Goal: Information Seeking & Learning: Learn about a topic

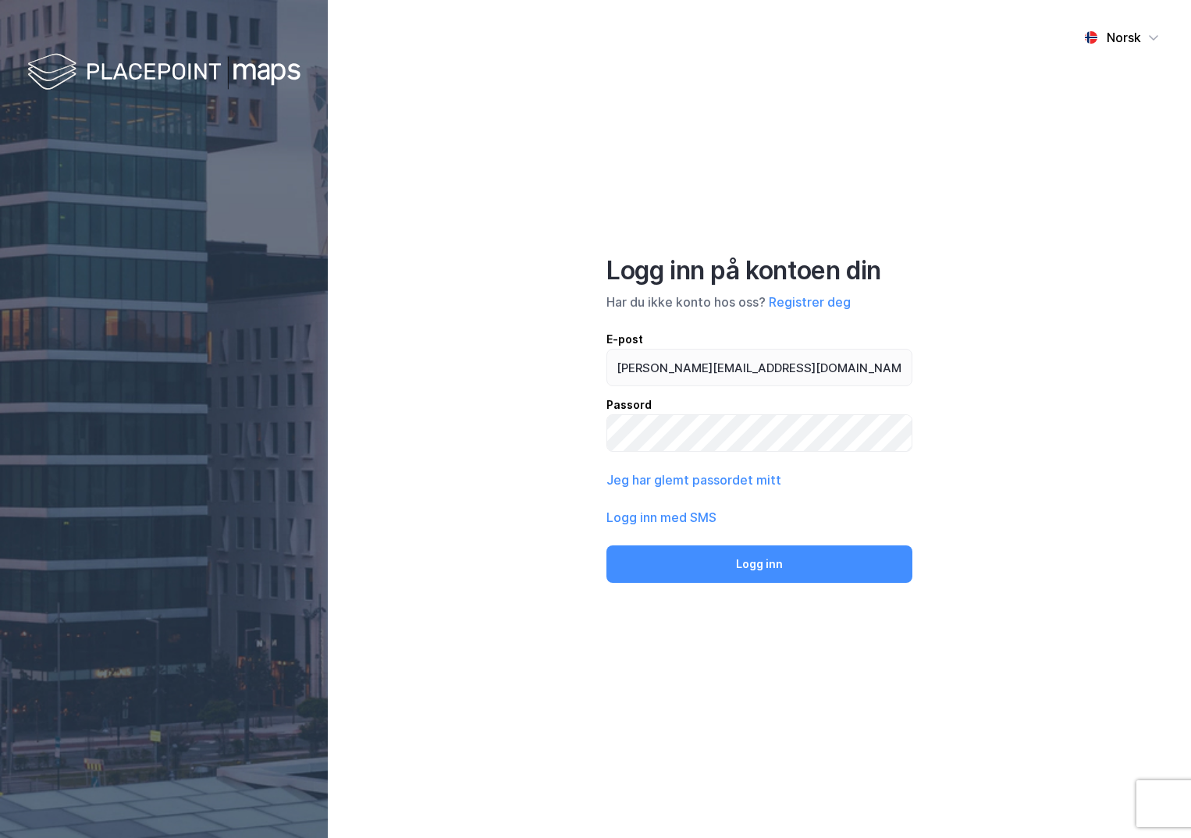
type input "[PERSON_NAME][EMAIL_ADDRESS][DOMAIN_NAME]"
click at [606, 545] on button "Logg inn" at bounding box center [759, 563] width 306 height 37
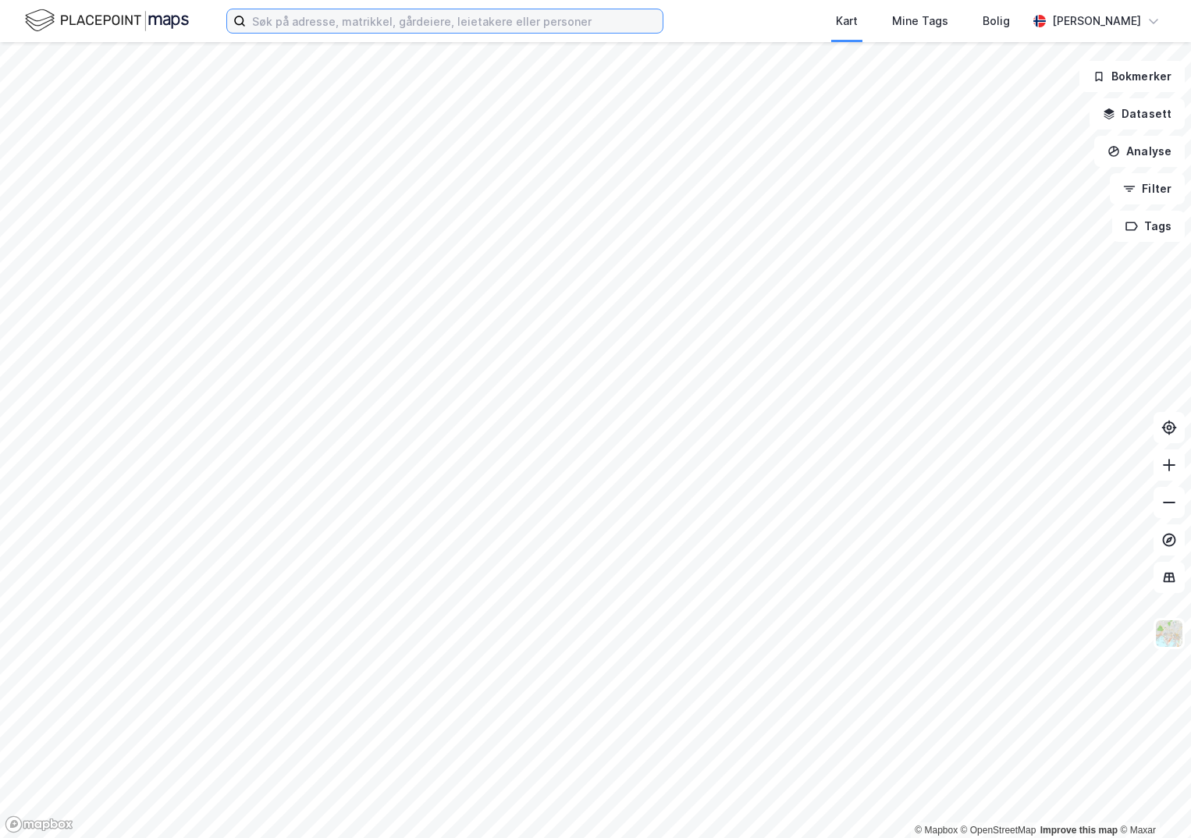
click at [317, 29] on input at bounding box center [454, 20] width 417 height 23
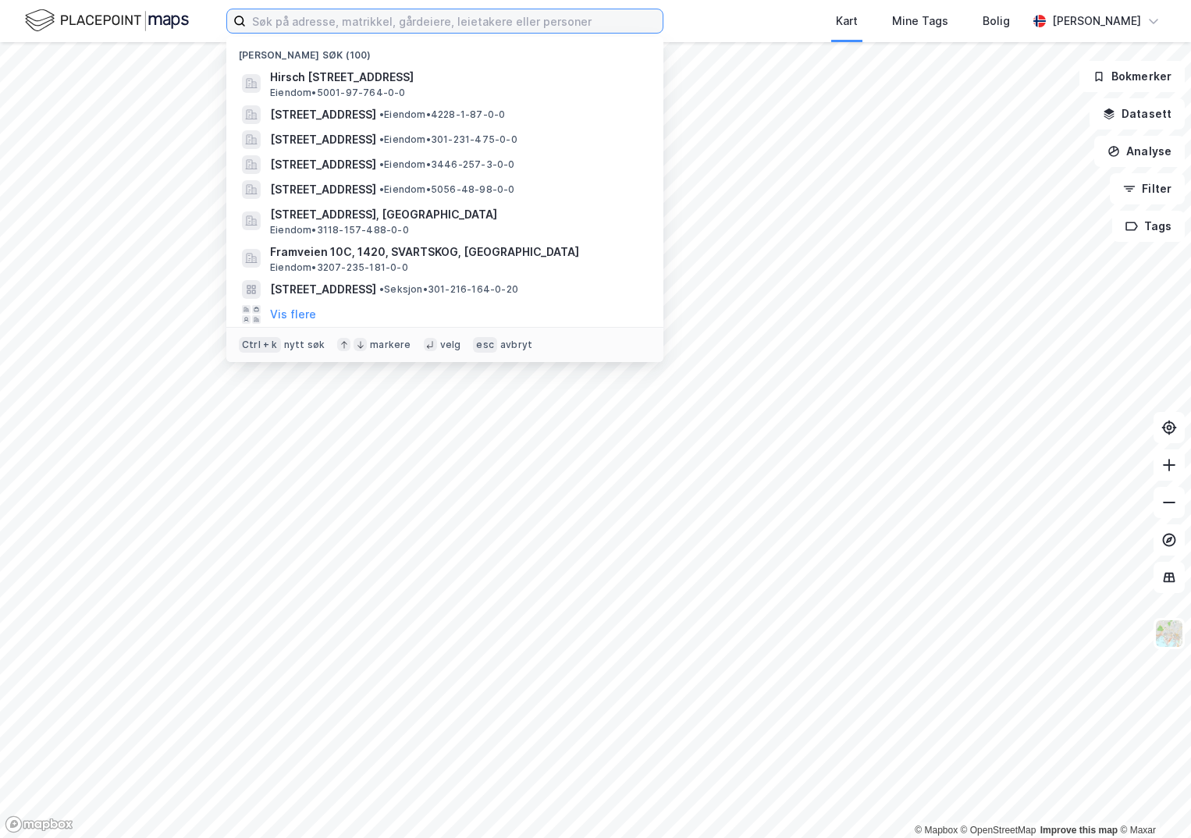
paste input "3320-10/434/0/0"
type input "3320-10/434/0/0"
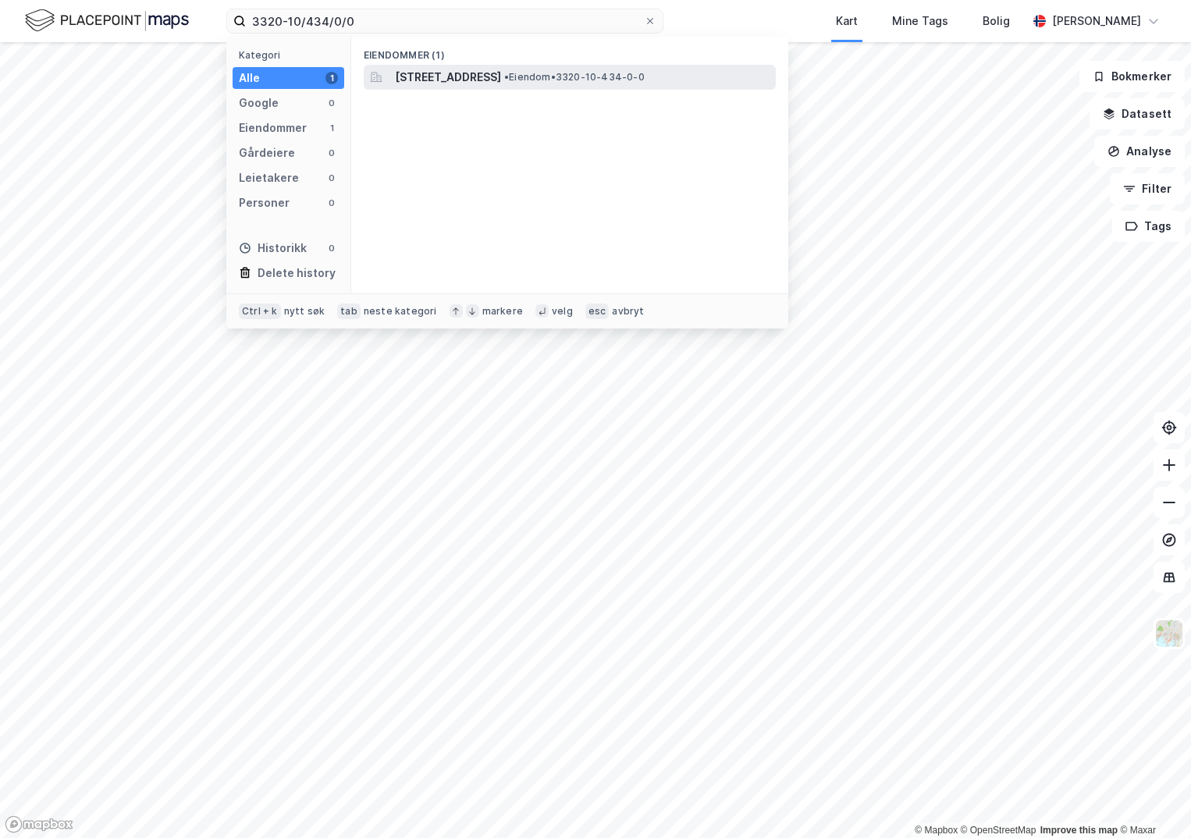
click at [435, 79] on span "[STREET_ADDRESS]" at bounding box center [448, 77] width 106 height 19
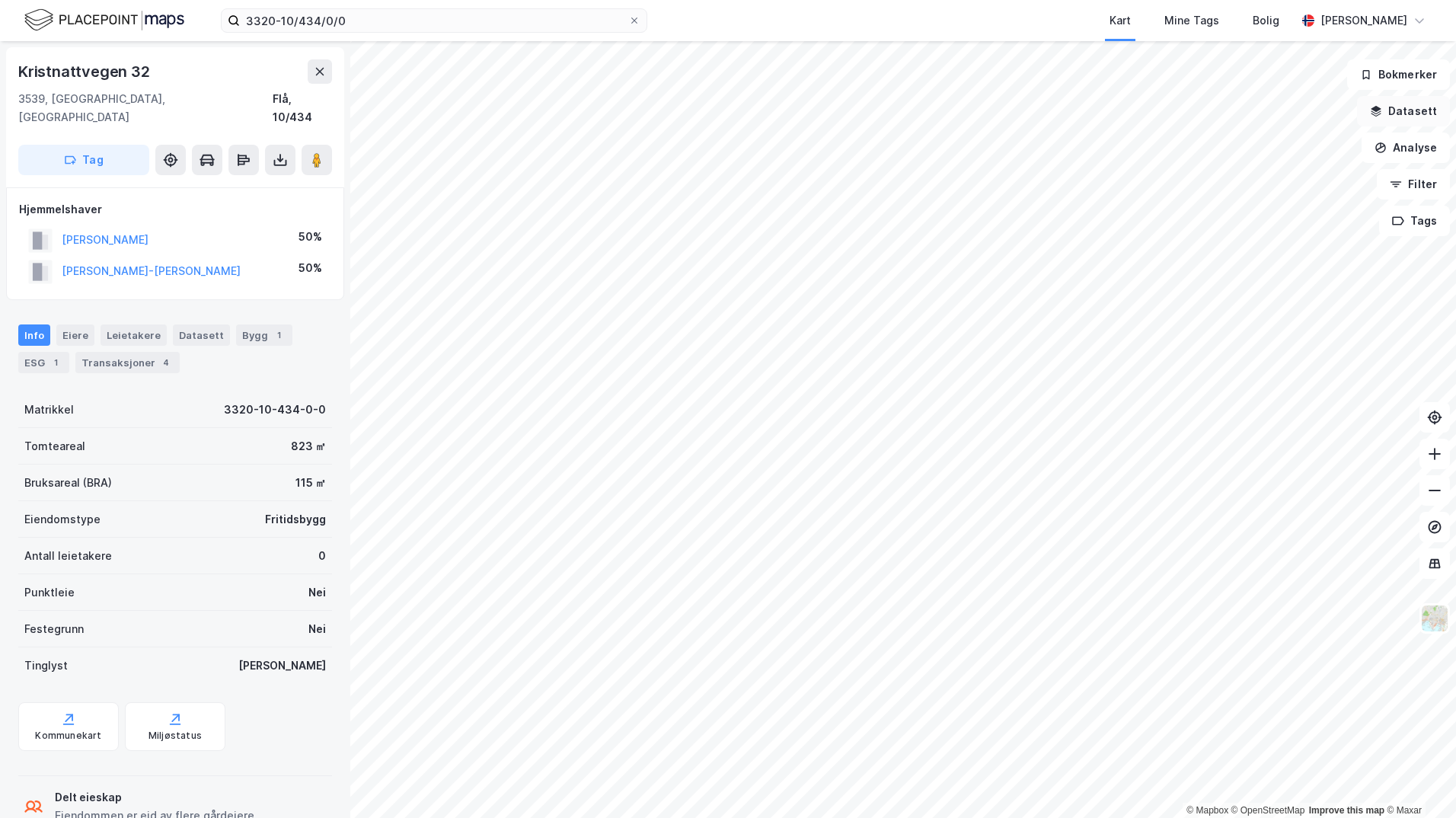
click at [1161, 114] on button "Datasett" at bounding box center [1402, 110] width 93 height 30
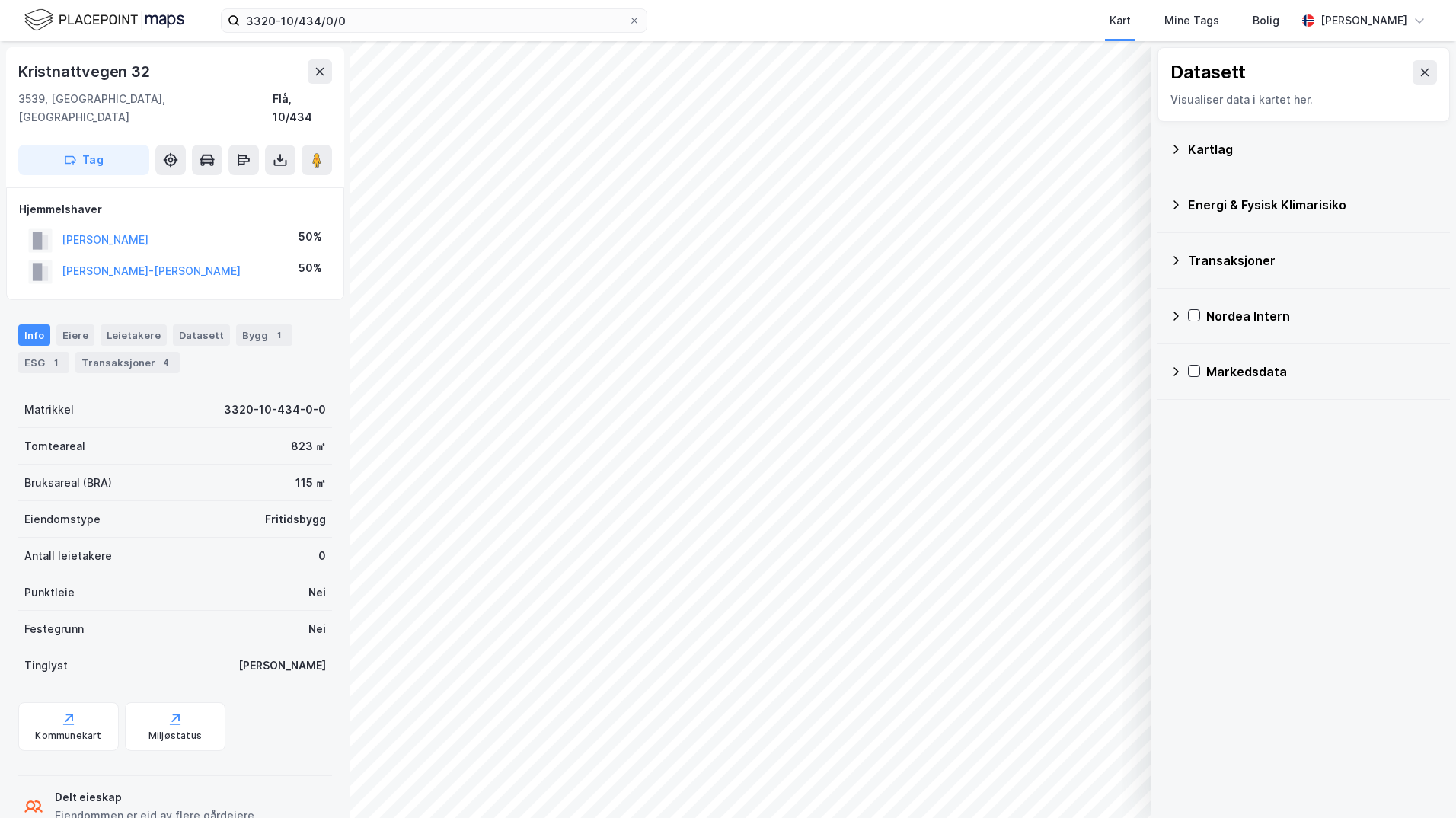
click at [1161, 151] on div "Kartlag" at bounding box center [1303, 148] width 268 height 36
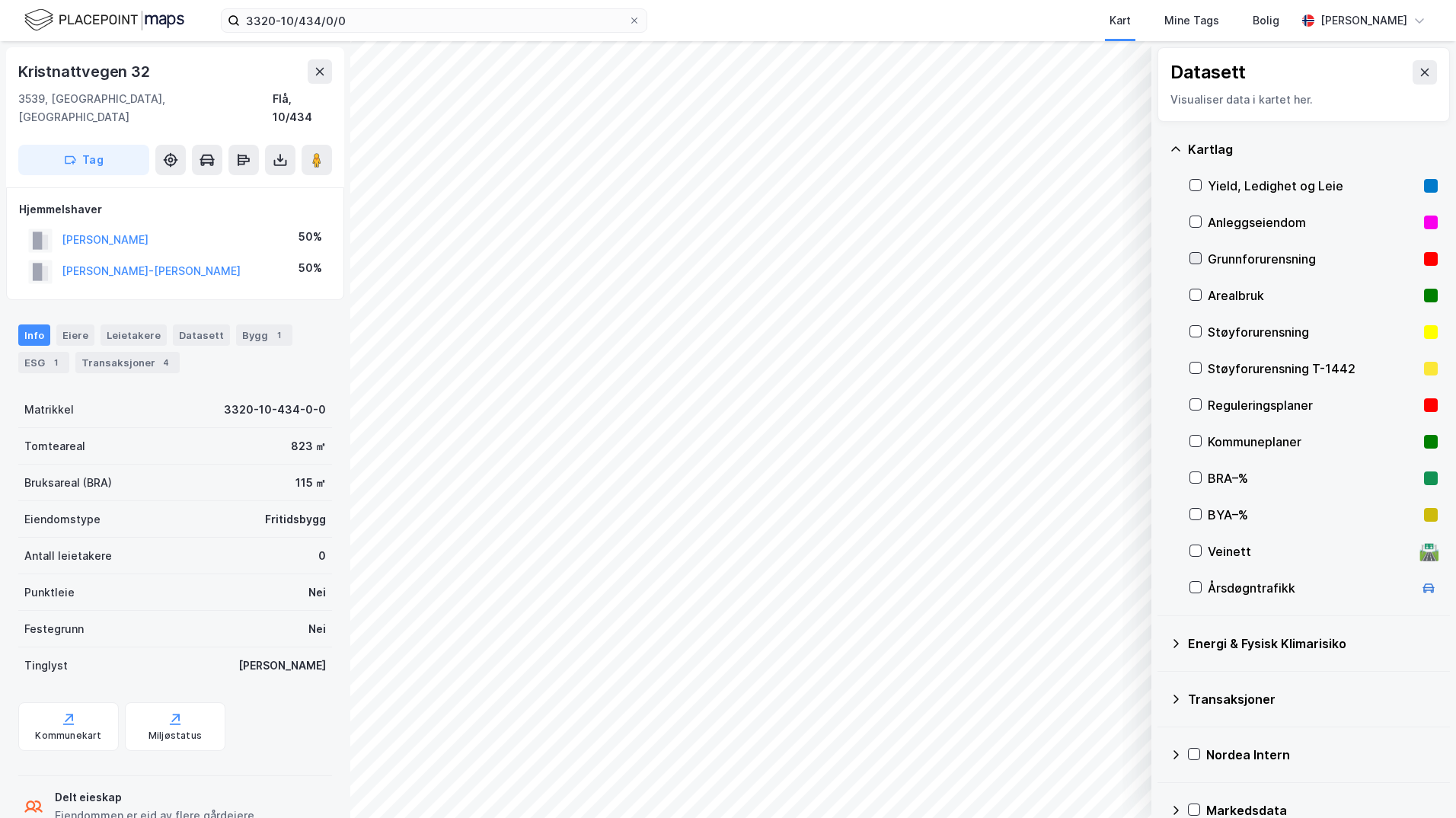
click at [1161, 262] on icon at bounding box center [1195, 258] width 11 height 11
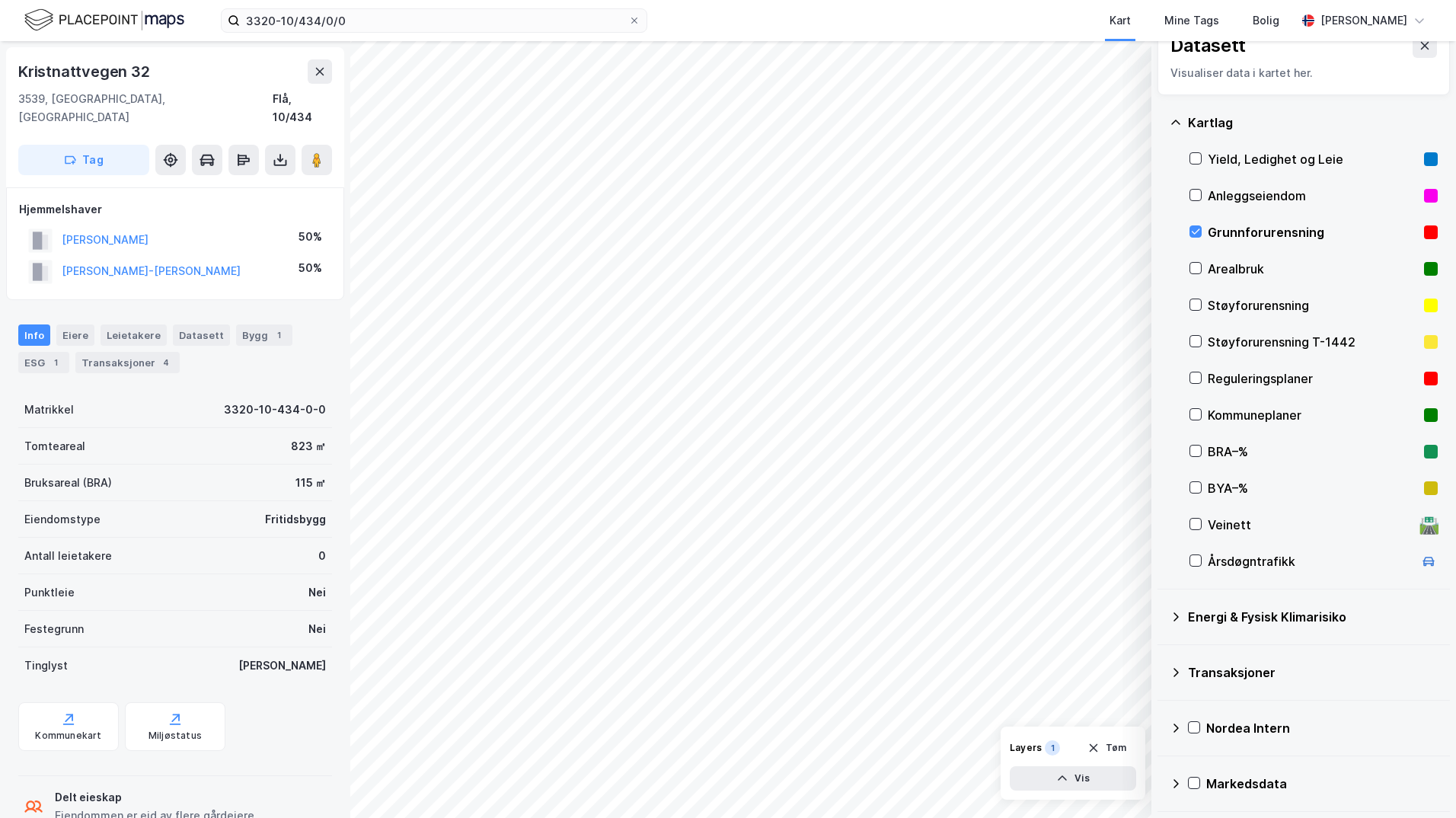
click at [1161, 616] on icon at bounding box center [1175, 617] width 12 height 12
click at [1161, 653] on icon at bounding box center [1213, 652] width 11 height 11
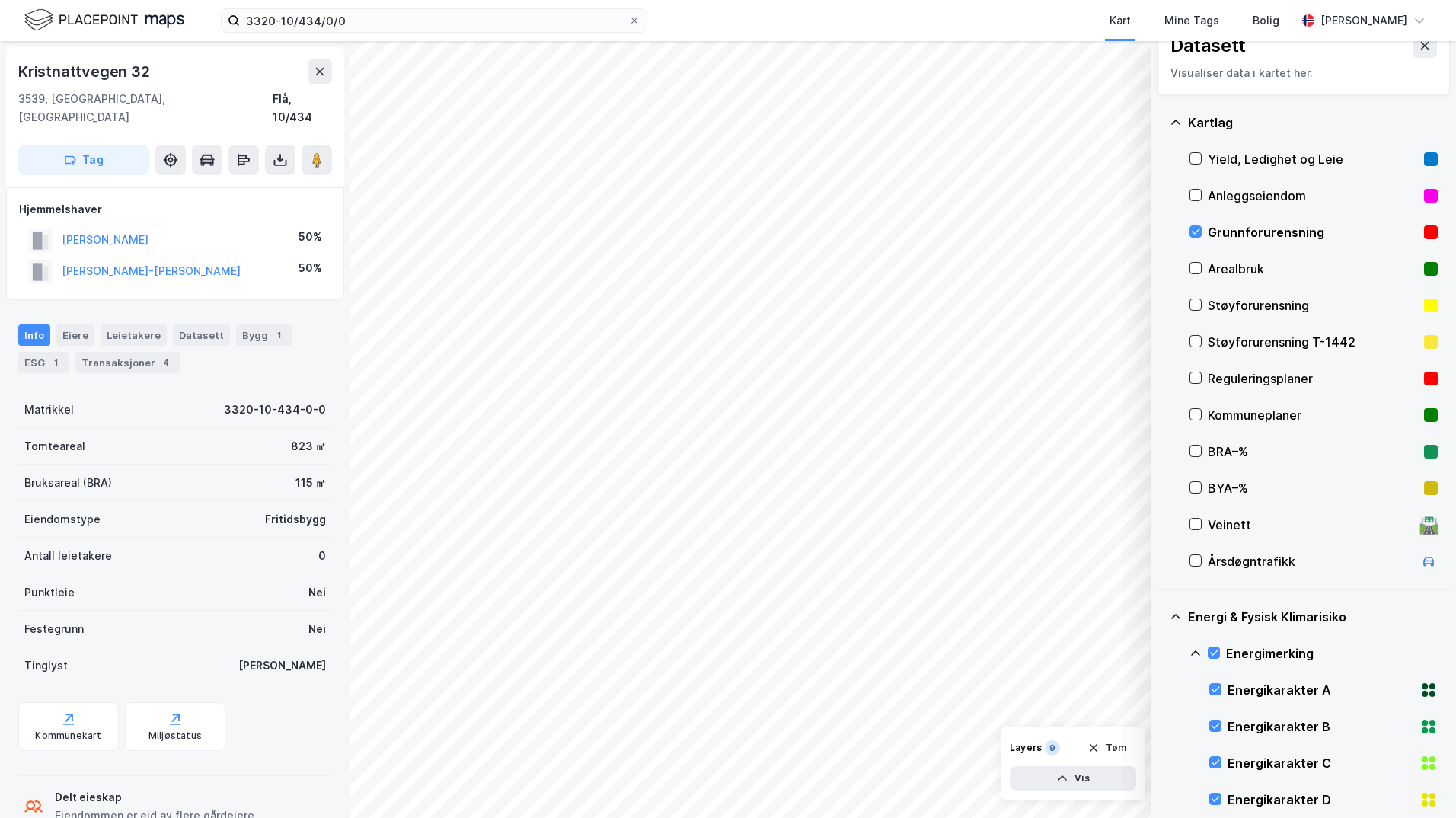
click at [1161, 653] on icon at bounding box center [1194, 652] width 9 height 5
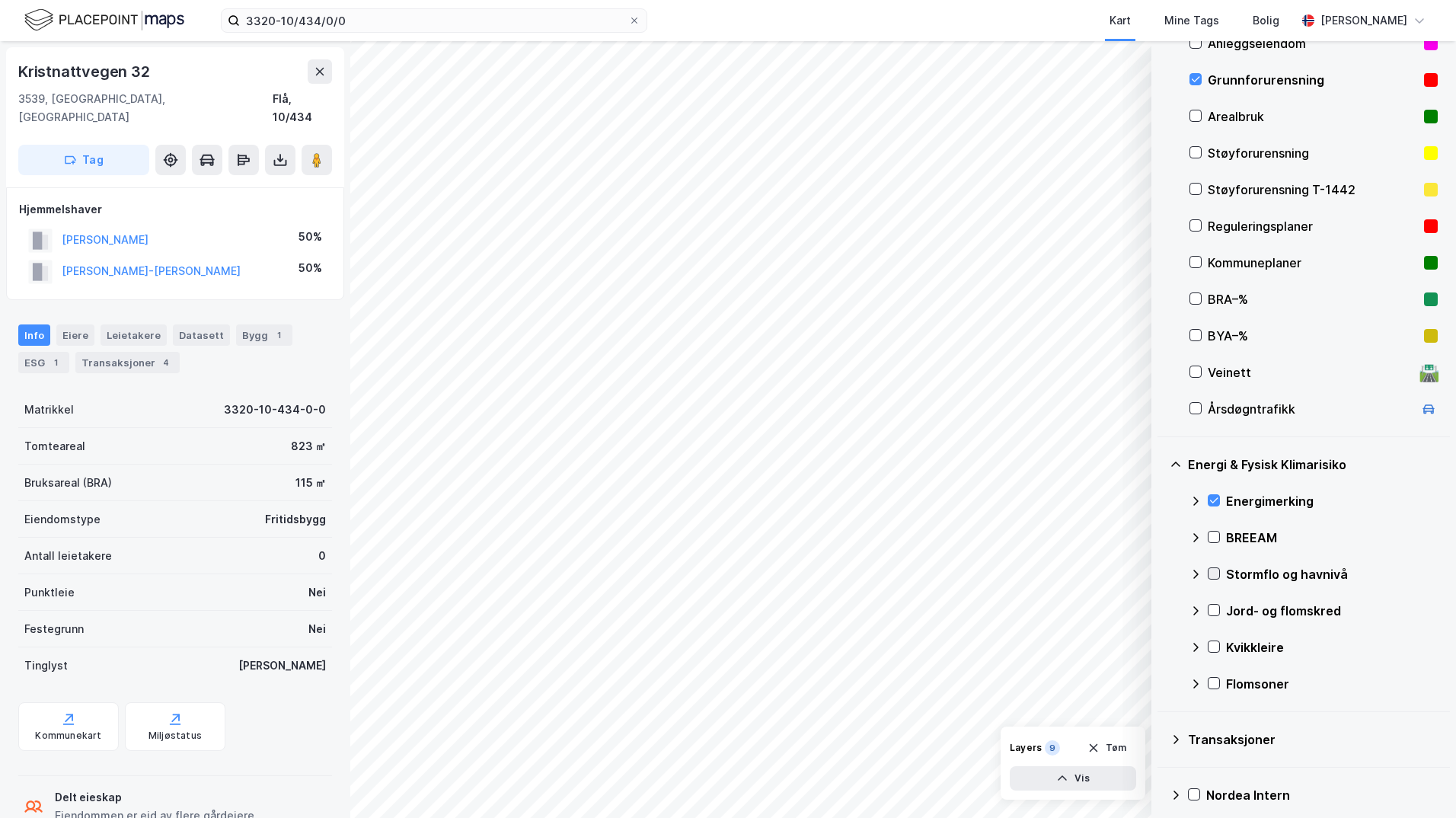
click at [1161, 574] on icon at bounding box center [1213, 573] width 11 height 11
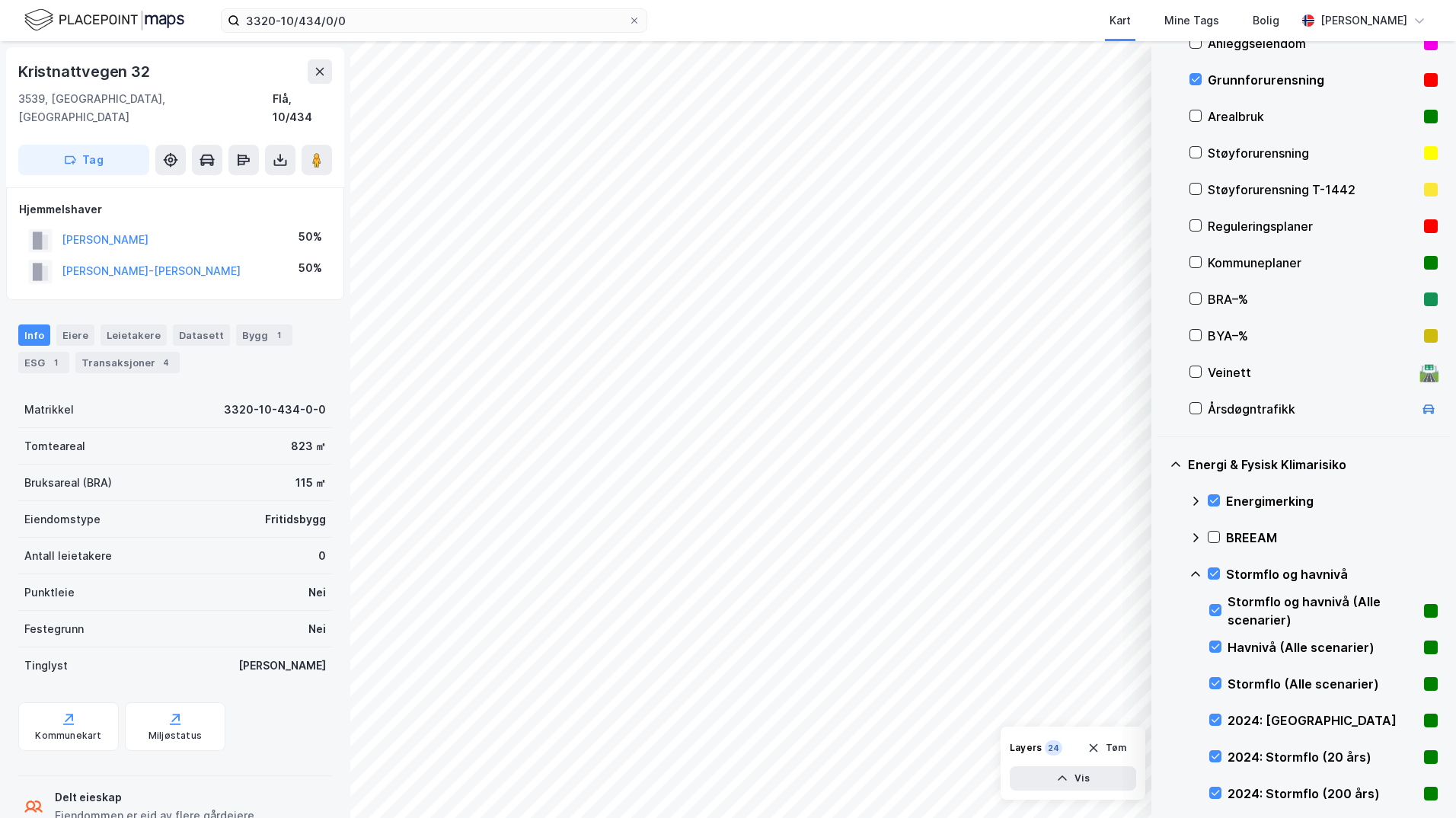
click at [1161, 570] on icon at bounding box center [1195, 574] width 12 height 12
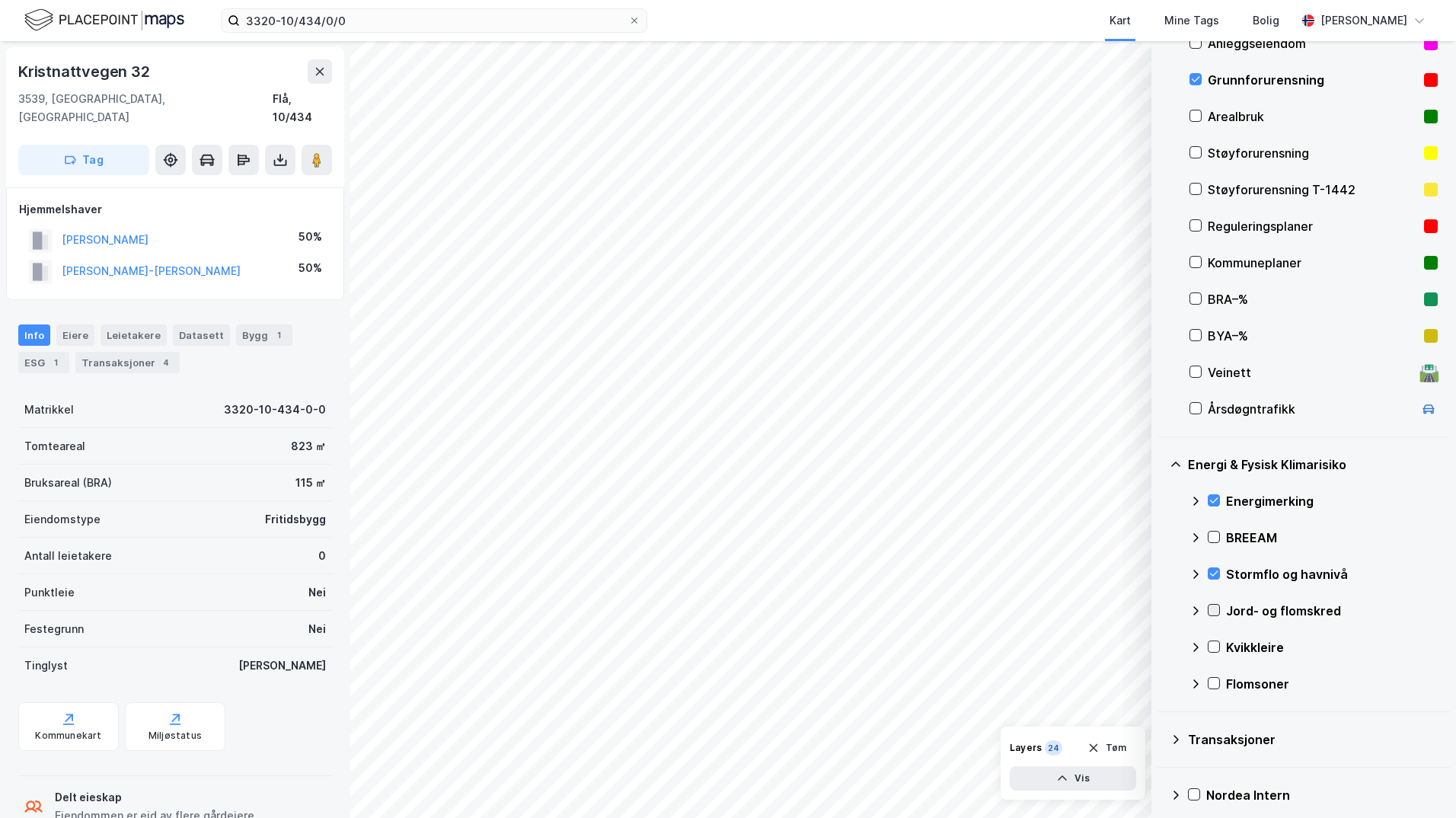
click at [1161, 612] on icon at bounding box center [1213, 610] width 11 height 11
click at [1161, 611] on icon at bounding box center [1195, 611] width 12 height 12
click at [1161, 648] on icon at bounding box center [1213, 646] width 11 height 11
click at [1161, 686] on icon at bounding box center [1213, 682] width 11 height 11
click at [1161, 685] on icon at bounding box center [1195, 683] width 12 height 12
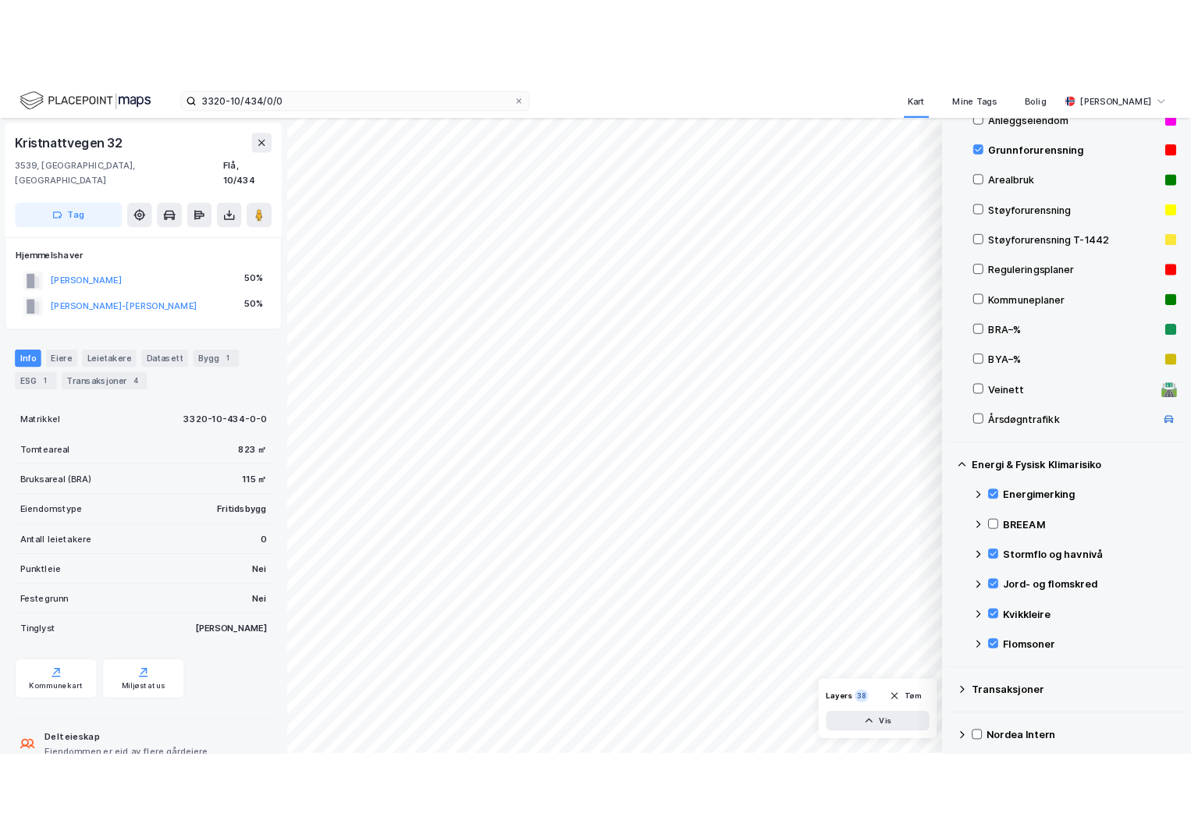
scroll to position [105, 0]
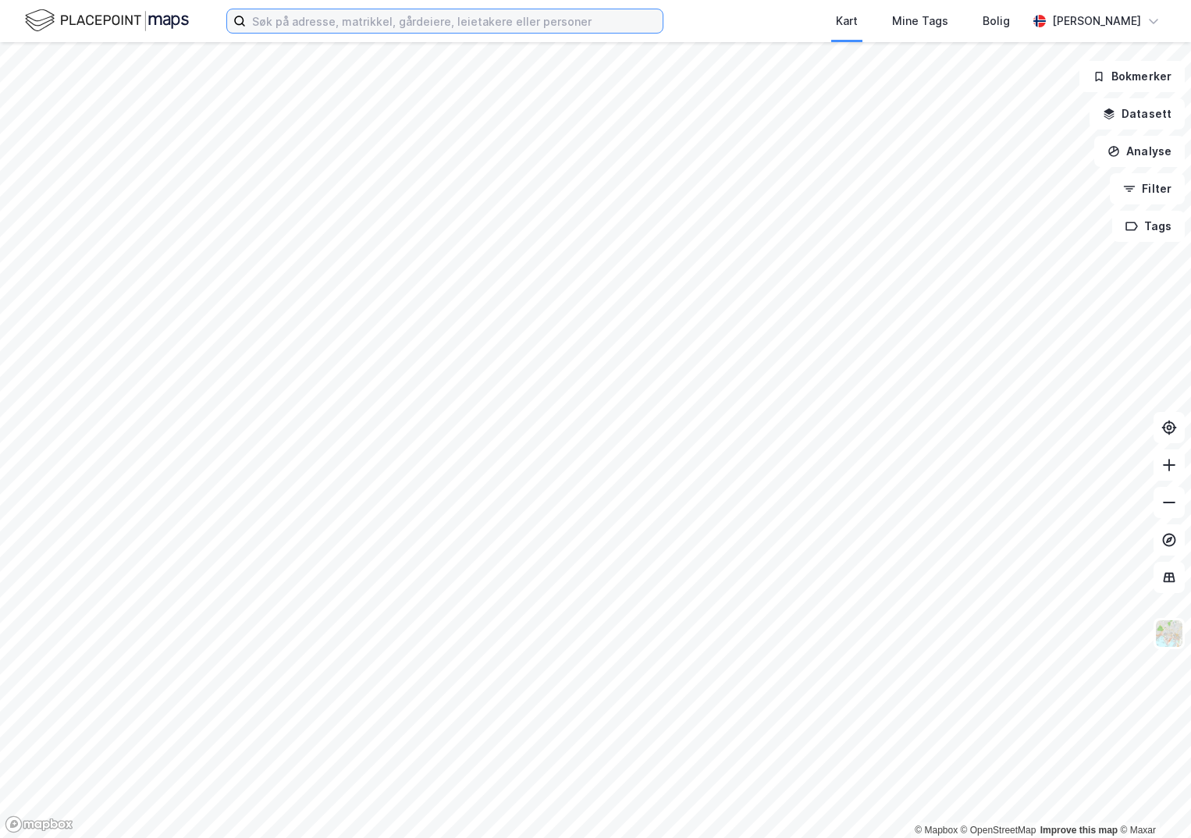
click at [294, 22] on input at bounding box center [454, 20] width 417 height 23
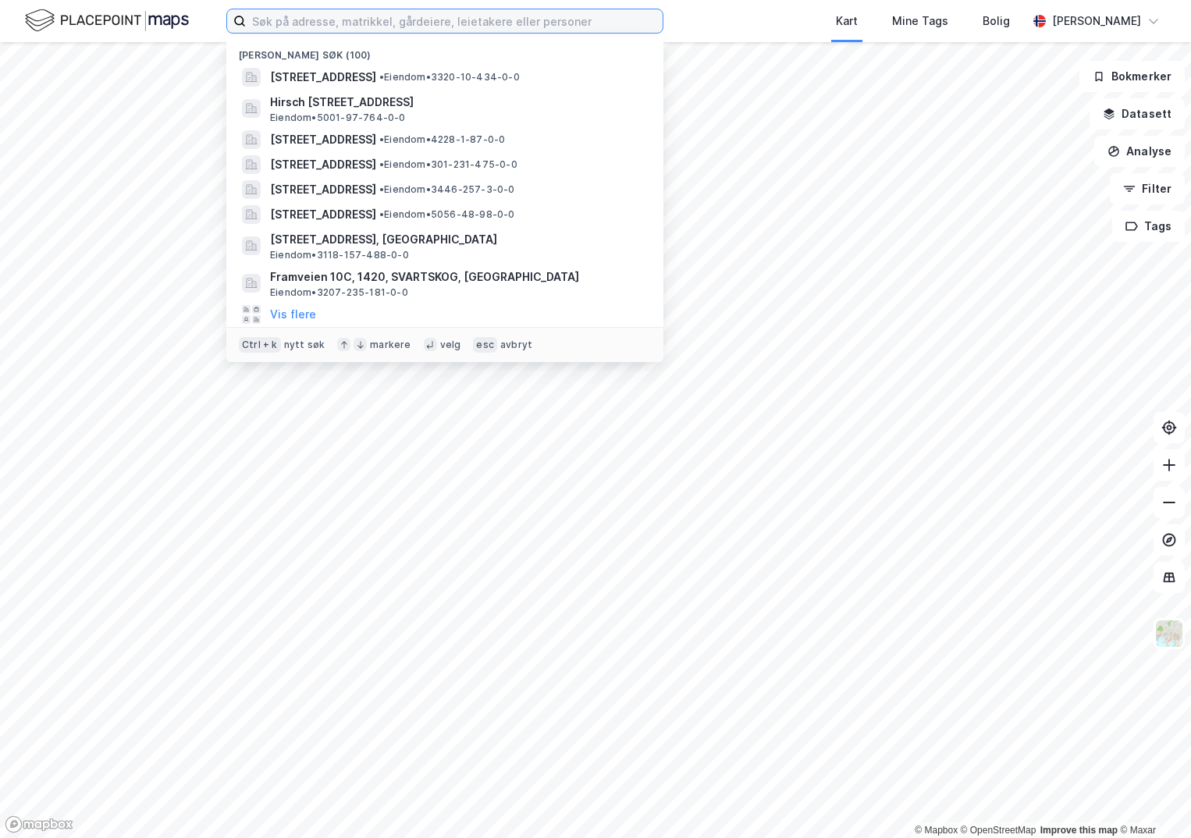
paste input "1108-98/426/0/0"
type input "1108-98/426/0/0"
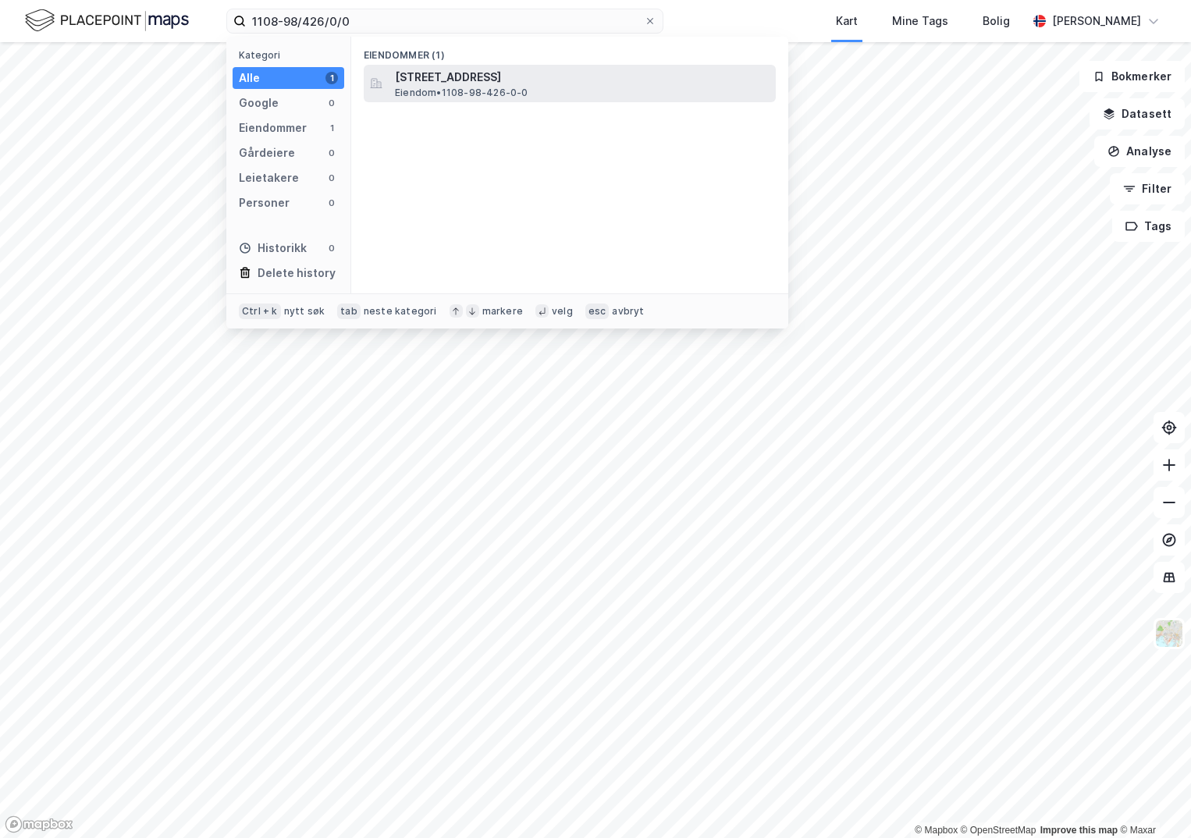
click at [435, 74] on span "Søravatnet 27, 4311, HOMMERSÅK, SANDNES" at bounding box center [582, 77] width 375 height 19
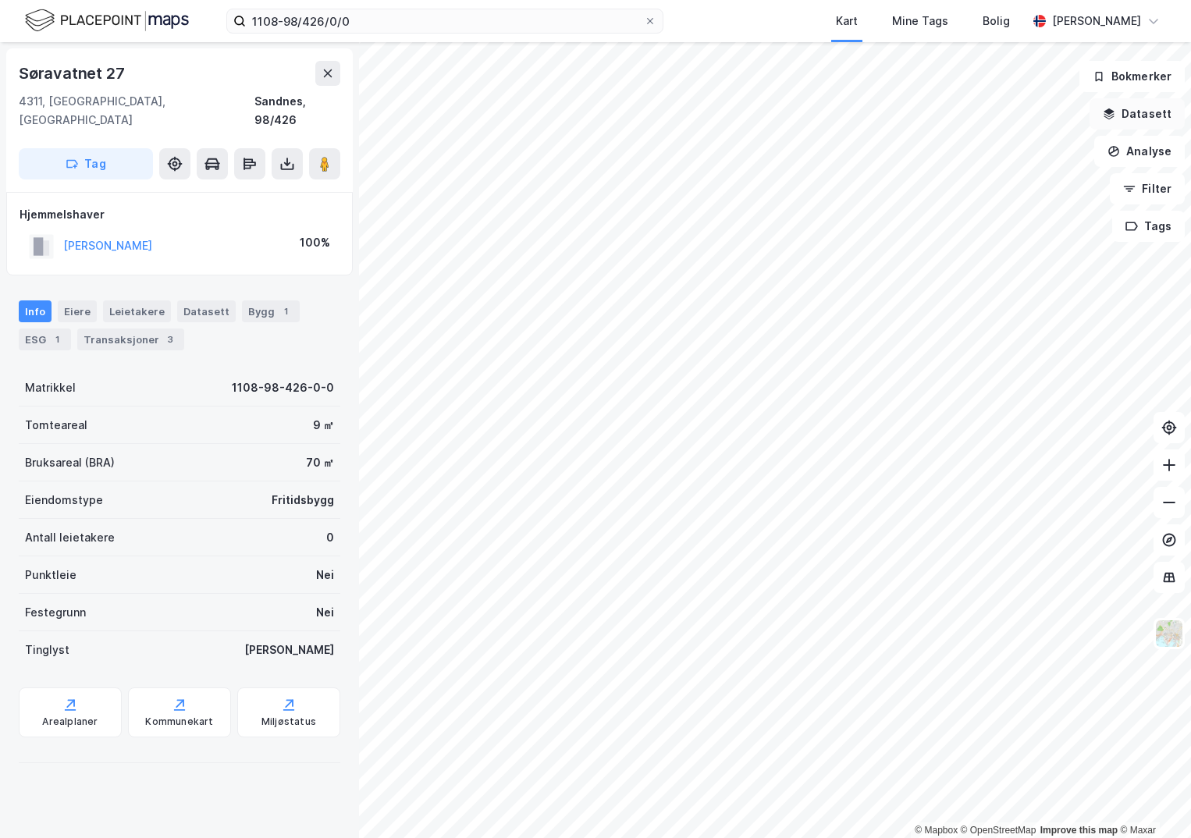
click at [1153, 111] on button "Datasett" at bounding box center [1136, 113] width 95 height 31
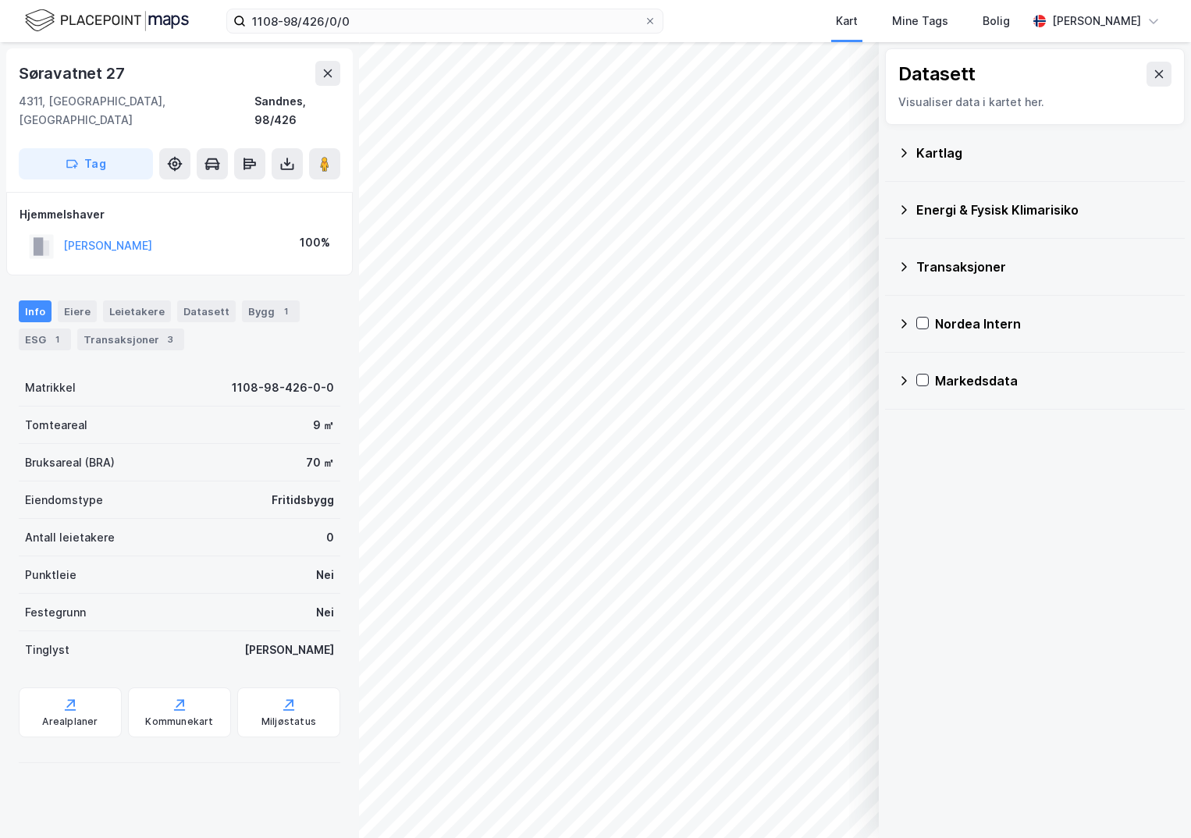
click at [925, 146] on div "Kartlag" at bounding box center [1044, 153] width 256 height 19
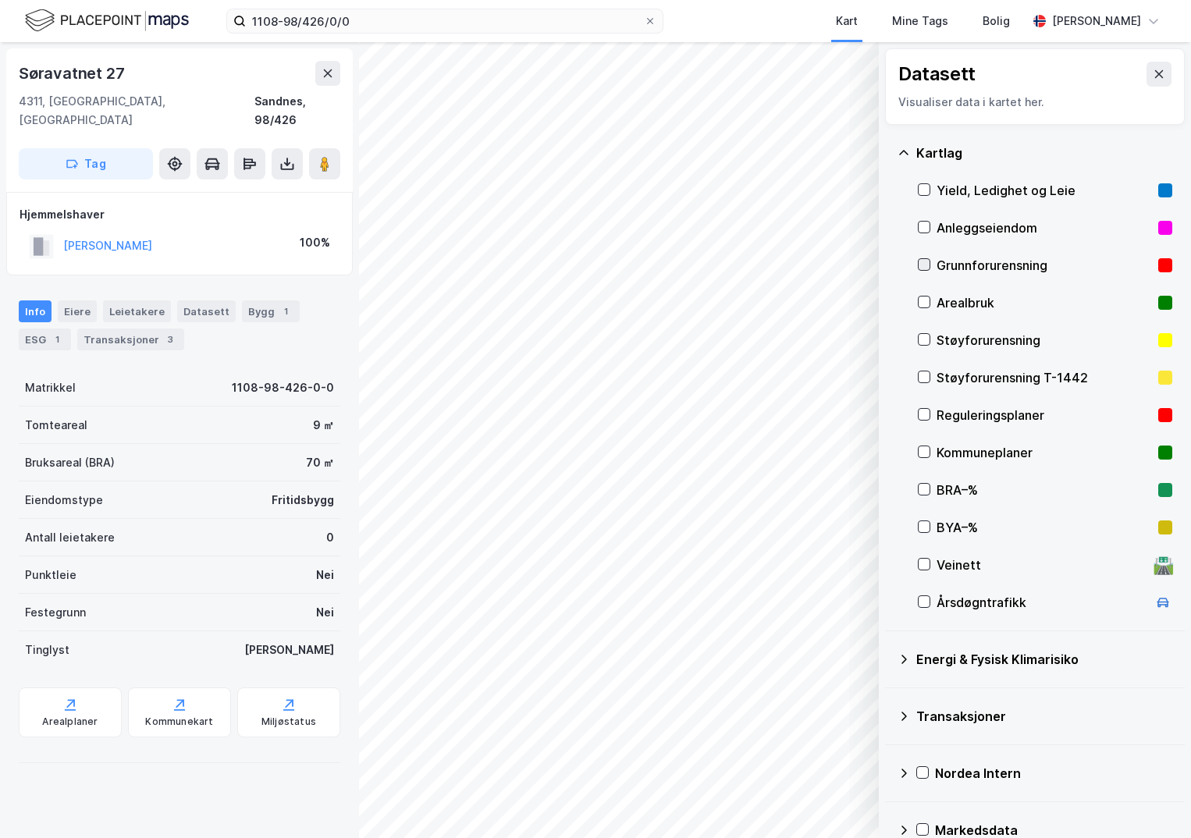
click at [925, 266] on icon at bounding box center [923, 264] width 11 height 11
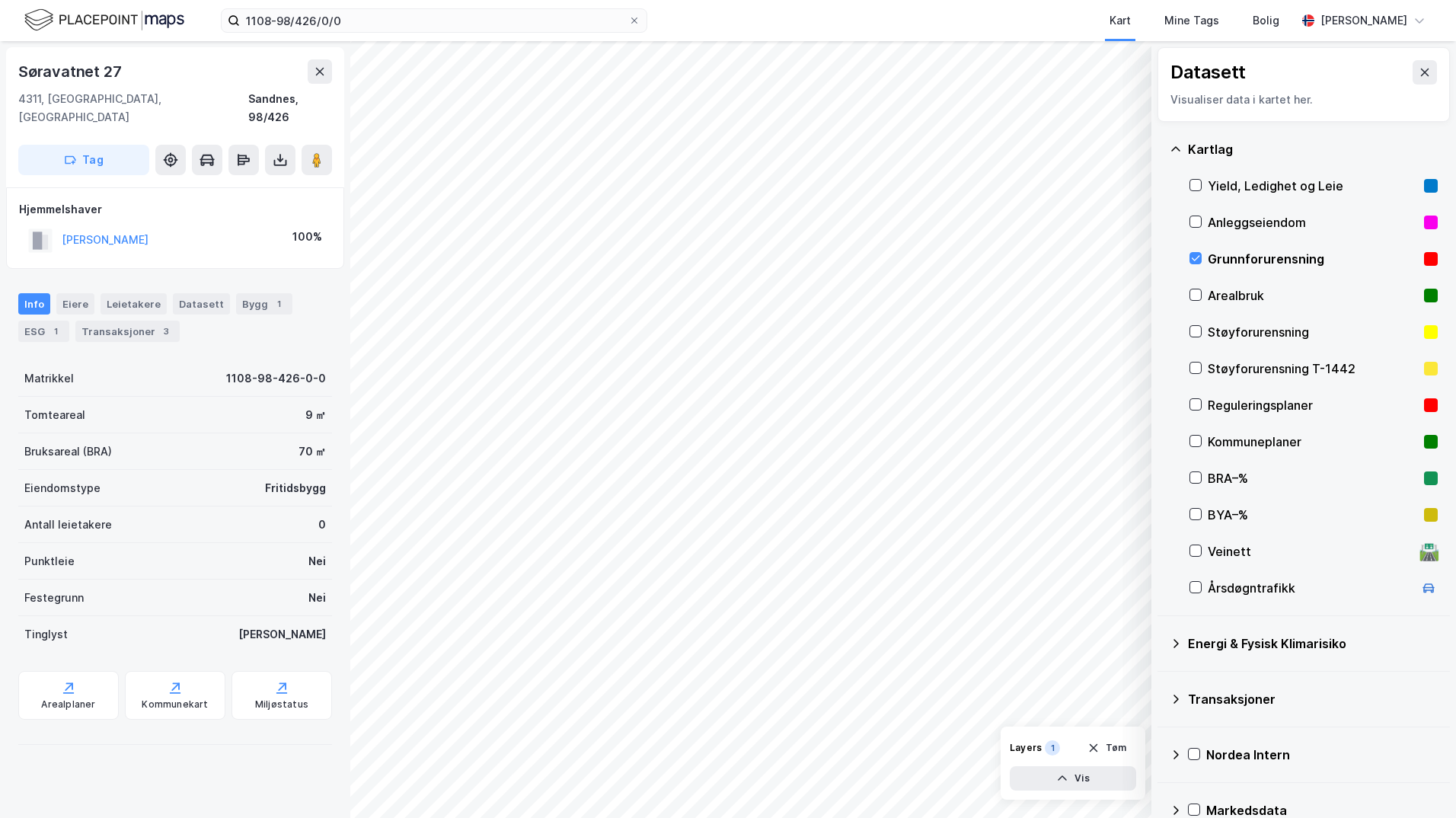
scroll to position [26, 0]
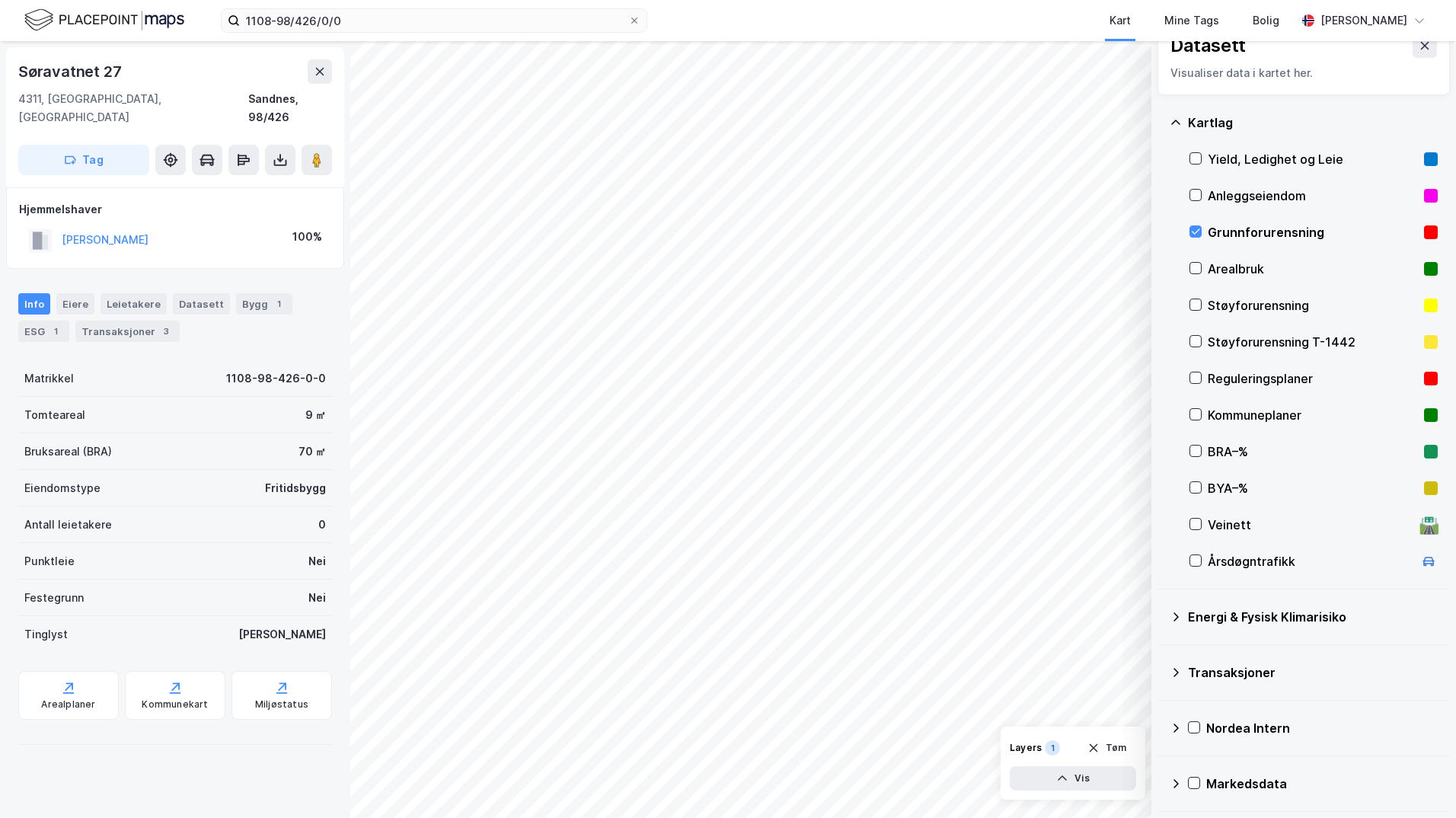
click at [1161, 615] on icon at bounding box center [1175, 617] width 12 height 12
click at [1161, 652] on icon at bounding box center [1213, 652] width 11 height 11
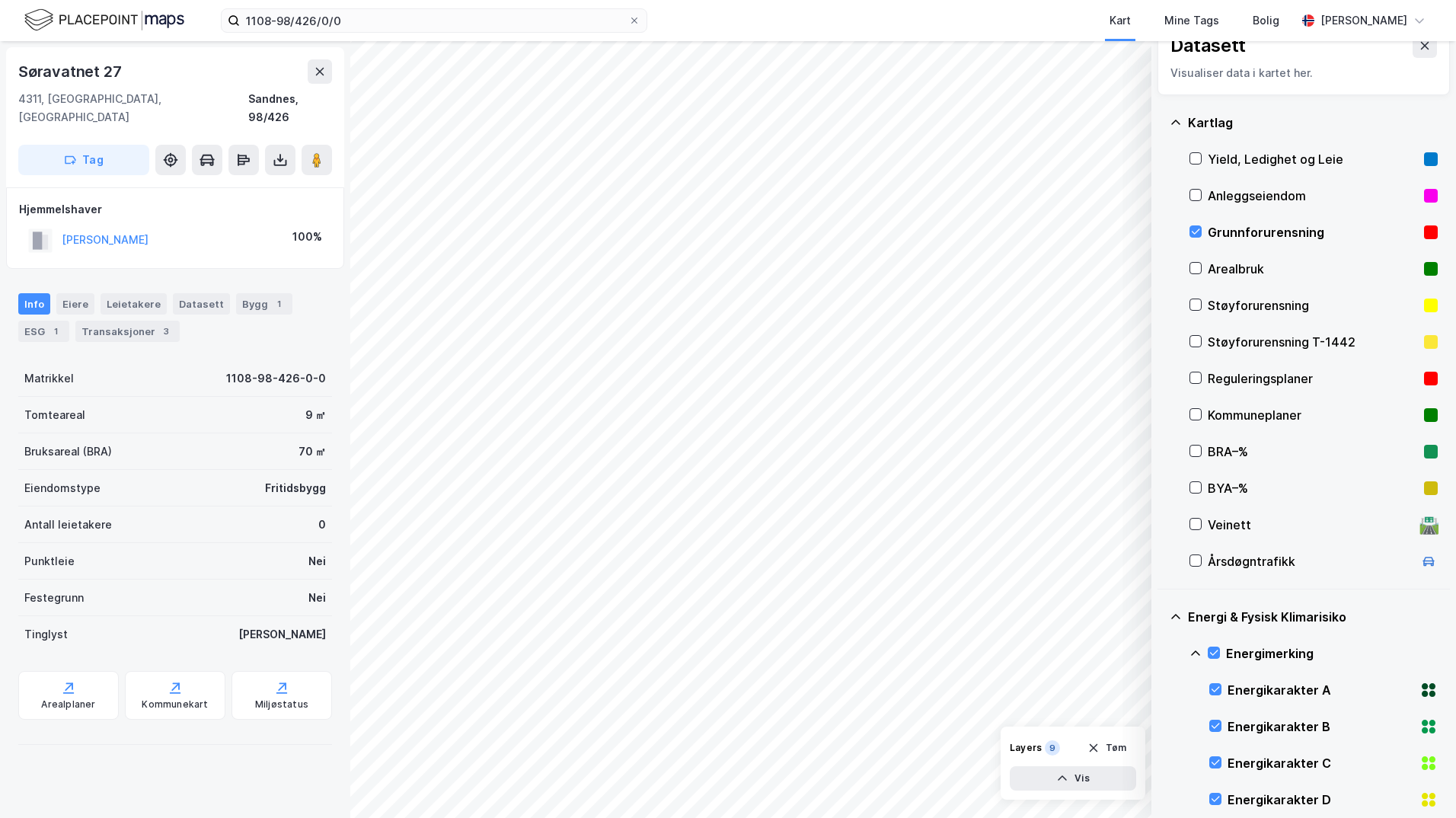
click at [1161, 653] on icon at bounding box center [1195, 653] width 12 height 12
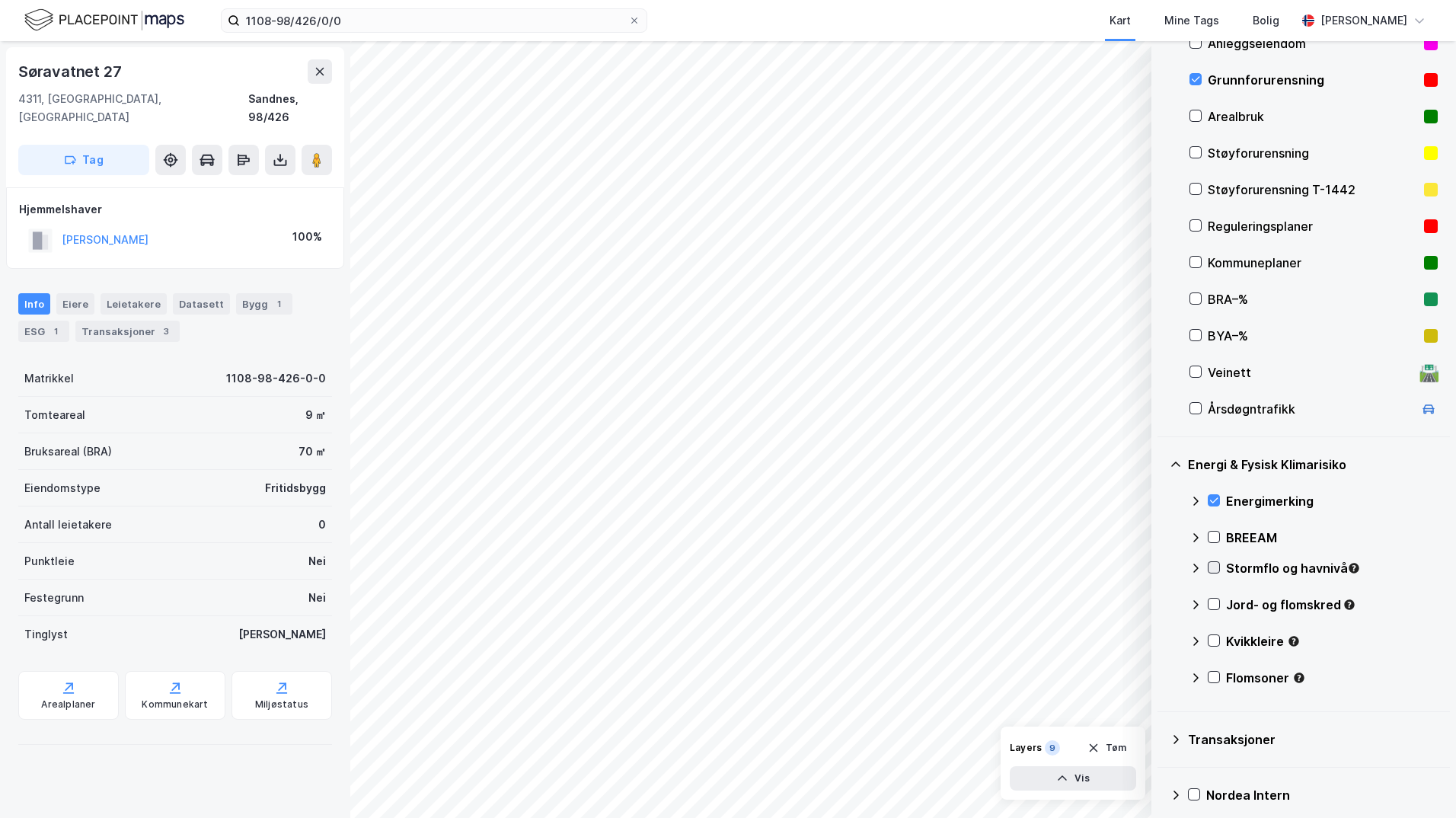
click at [1161, 566] on icon at bounding box center [1213, 567] width 11 height 11
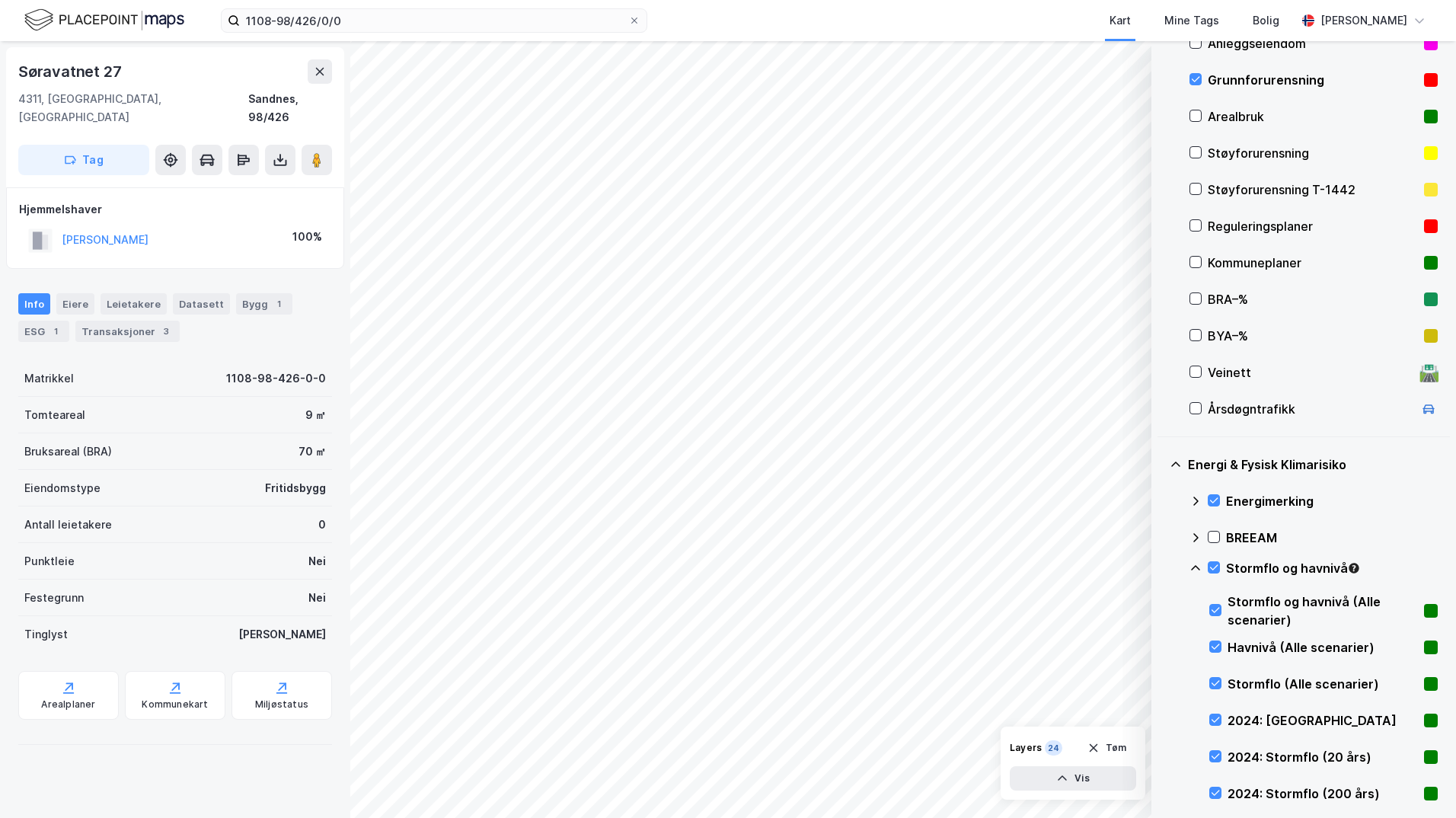
click at [1161, 567] on icon at bounding box center [1195, 568] width 12 height 12
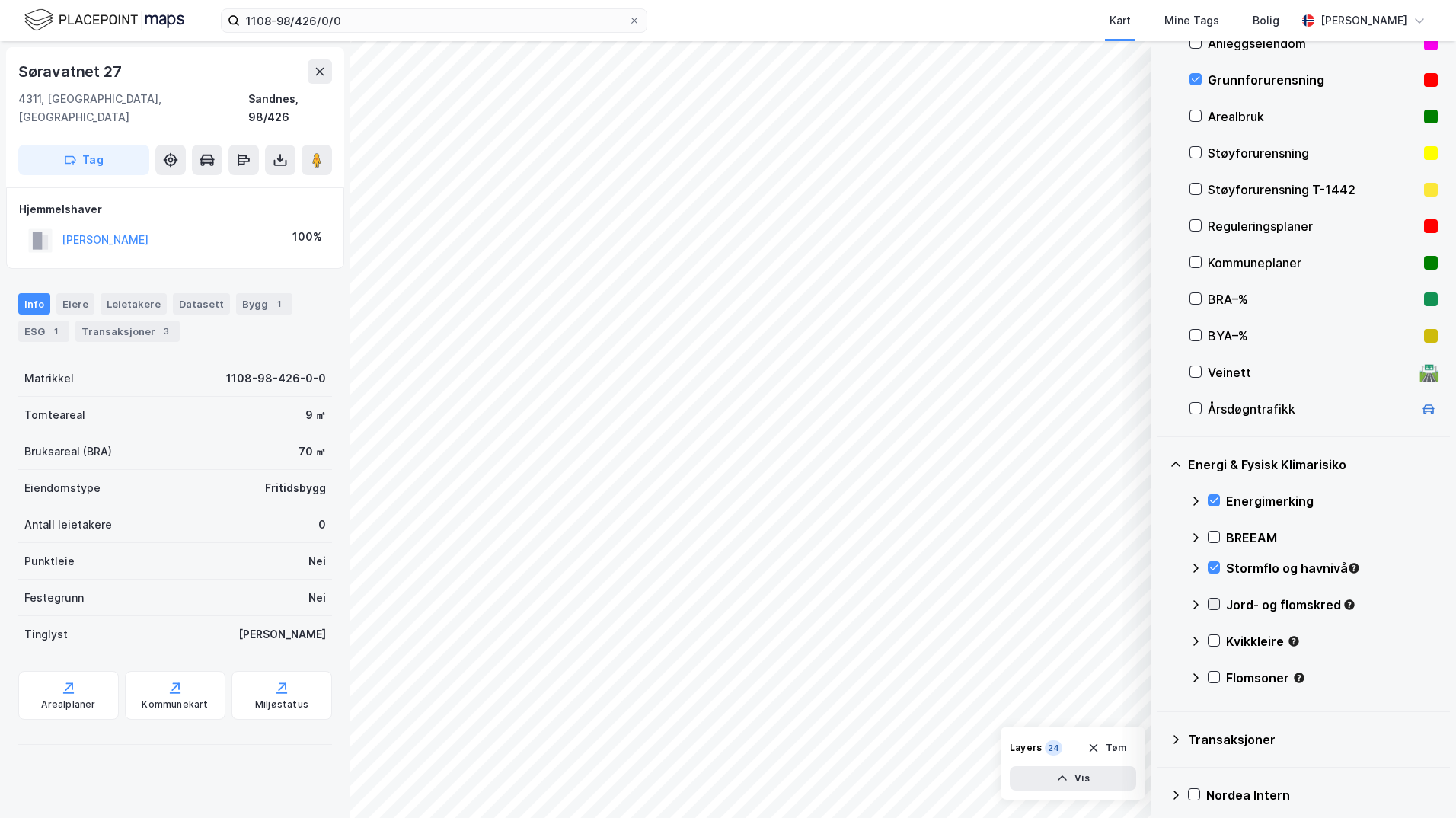
click at [1161, 605] on icon at bounding box center [1214, 603] width 9 height 5
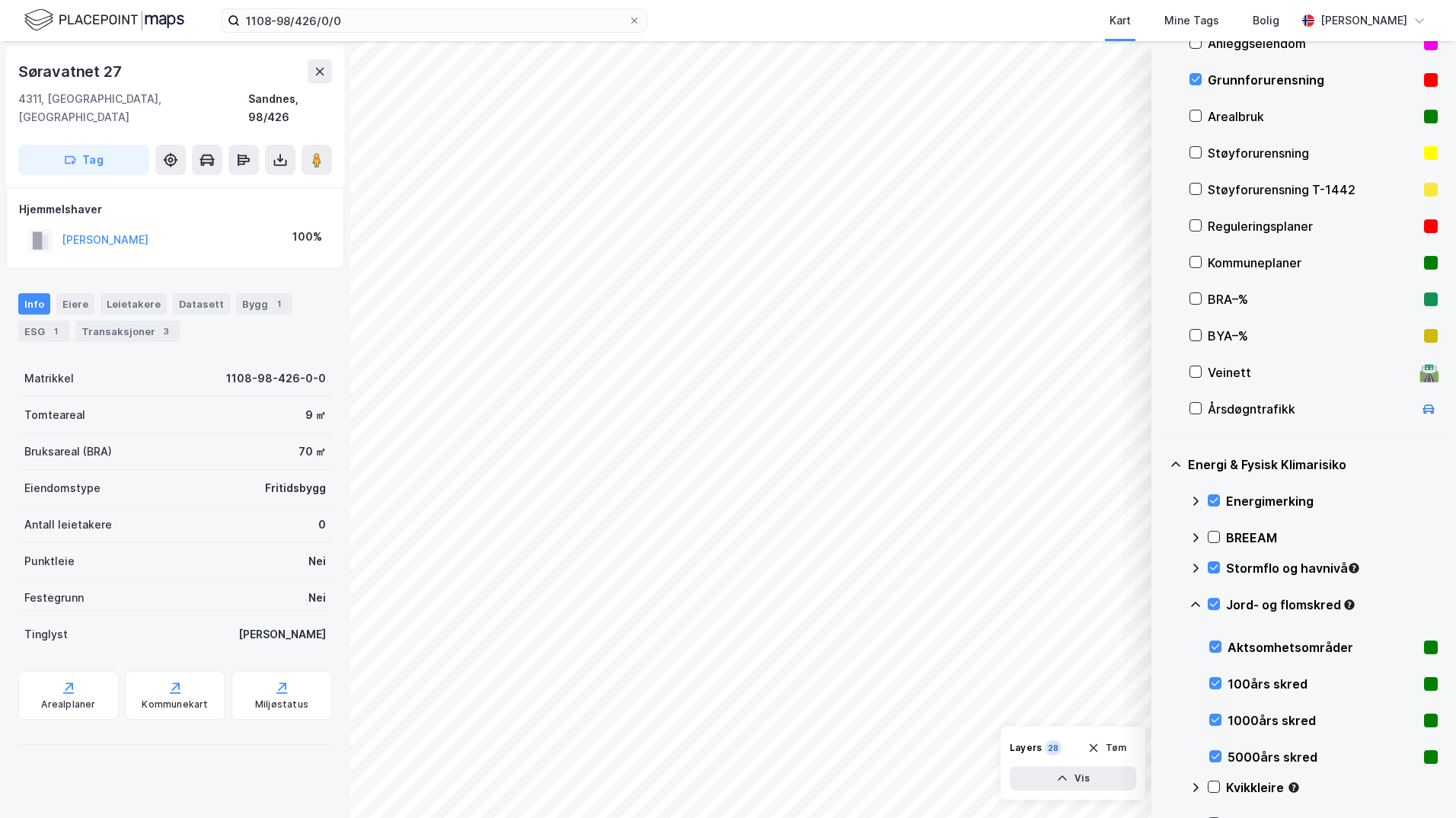
click at [1161, 604] on icon at bounding box center [1195, 604] width 12 height 12
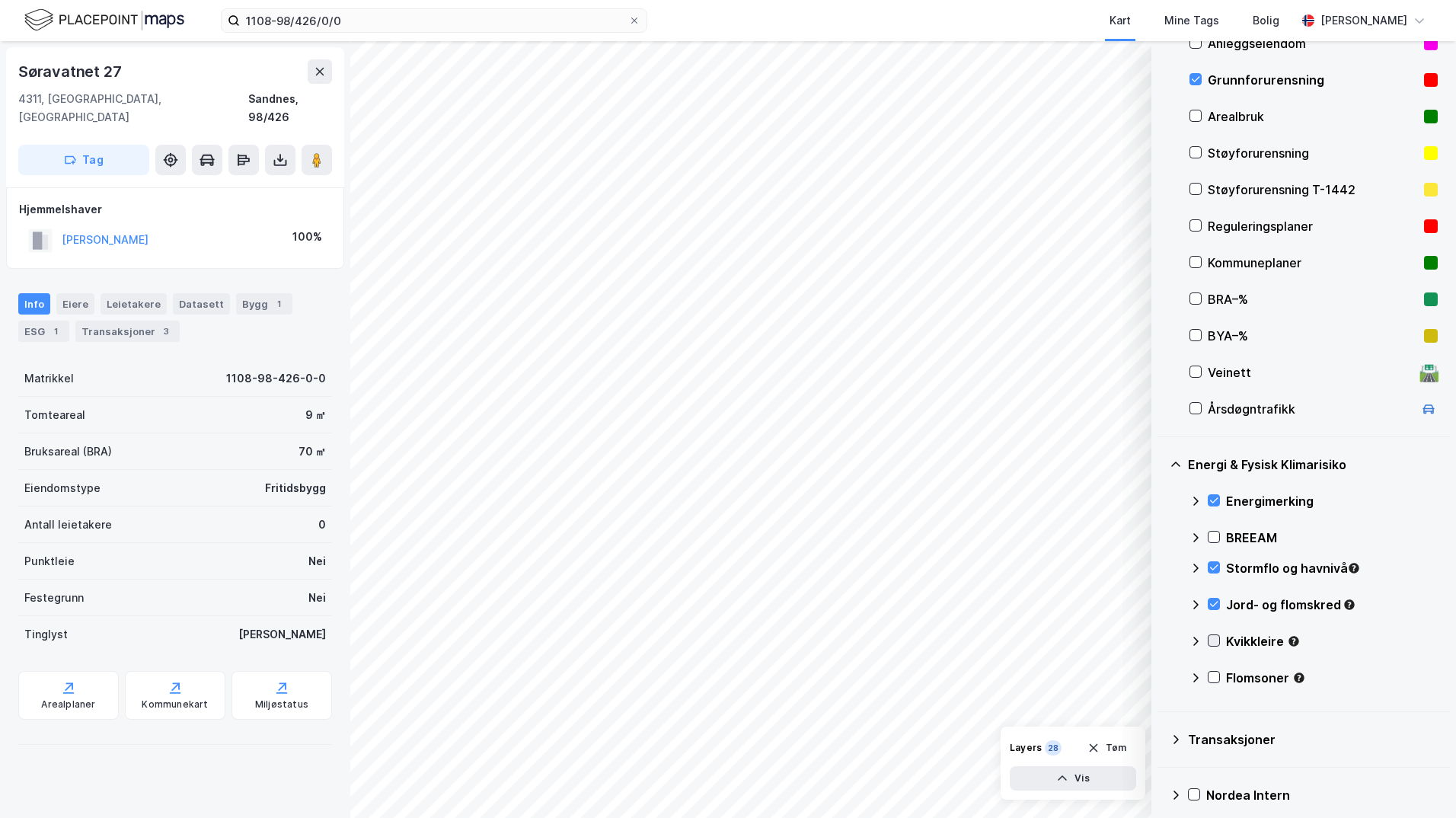
click at [1161, 639] on icon at bounding box center [1213, 640] width 11 height 11
click at [1161, 645] on icon at bounding box center [1195, 641] width 12 height 12
drag, startPoint x: 1215, startPoint y: 676, endPoint x: 1206, endPoint y: 680, distance: 9.8
click at [1161, 676] on icon at bounding box center [1213, 676] width 11 height 11
click at [1161, 681] on icon at bounding box center [1195, 677] width 12 height 12
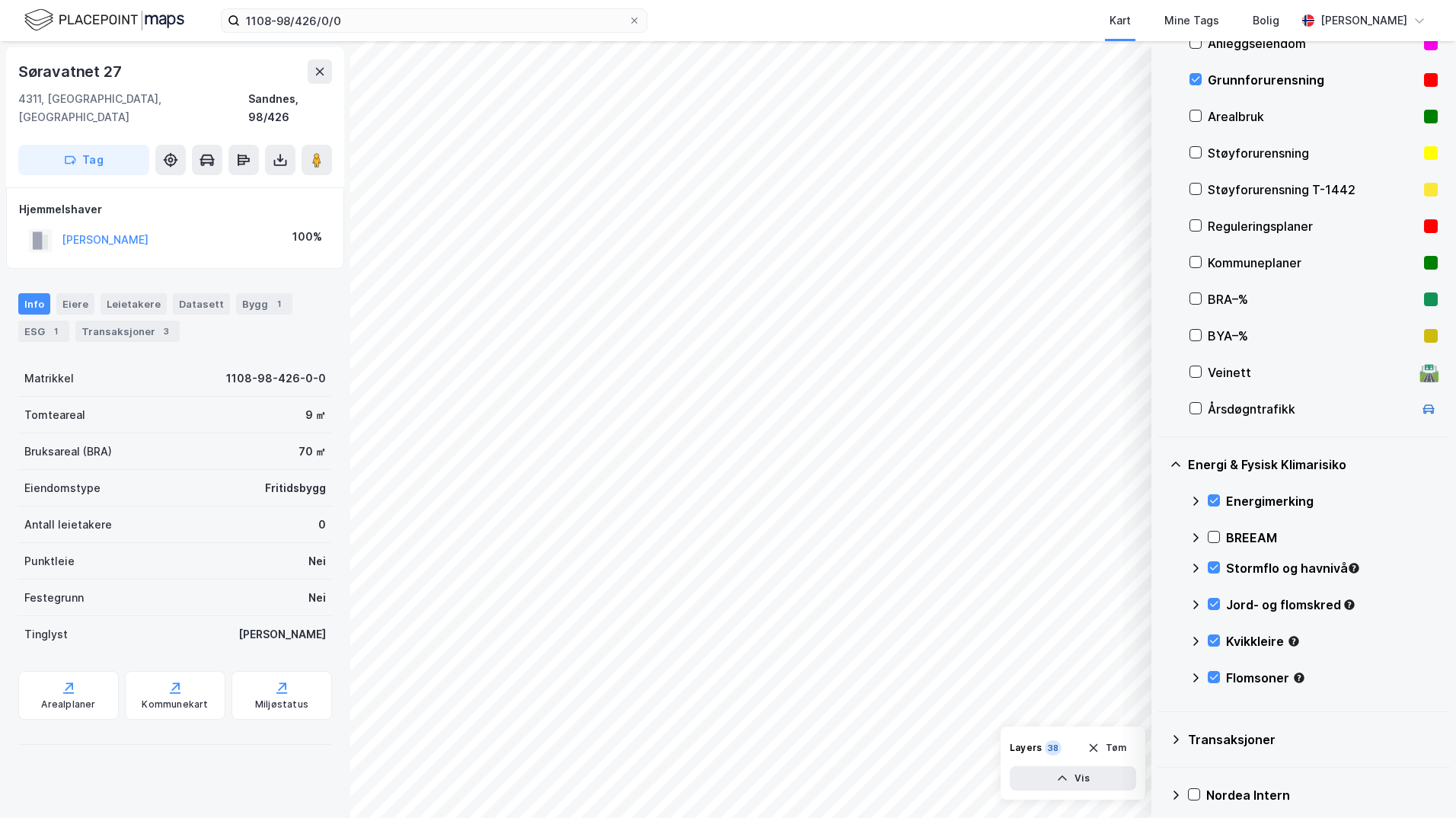
scroll to position [102, 0]
